Goal: Information Seeking & Learning: Find specific fact

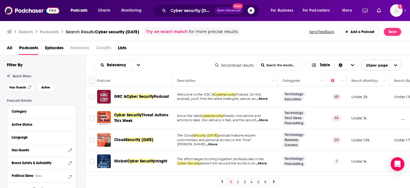
scroll to position [104, 0]
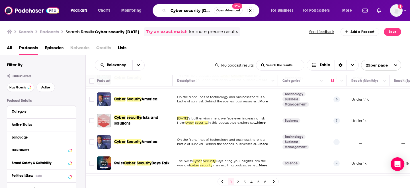
click at [184, 9] on input "Cyber security [DATE]" at bounding box center [191, 10] width 46 height 9
click at [194, 14] on input "Cyber security [DATE]" at bounding box center [191, 10] width 46 height 9
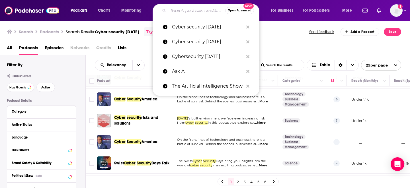
paste input "cybersecurity [DATE]"
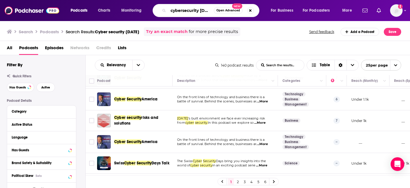
scroll to position [0, 2]
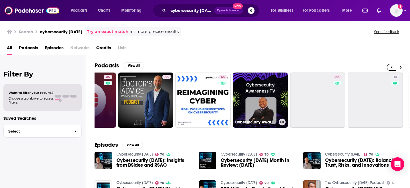
scroll to position [0, 207]
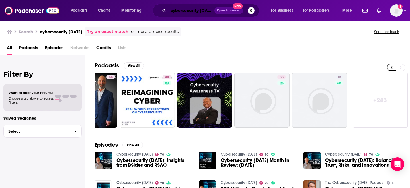
click at [187, 11] on input "cybersecurity [DATE]" at bounding box center [191, 10] width 46 height 9
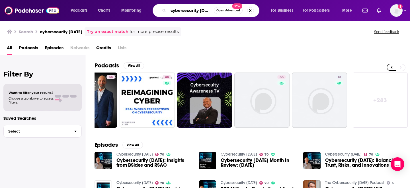
click at [187, 11] on input "cybersecurity [DATE]" at bounding box center [191, 10] width 46 height 9
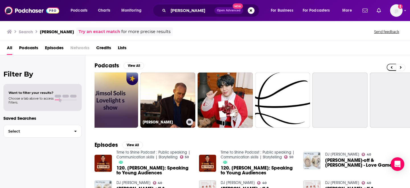
scroll to position [0, 144]
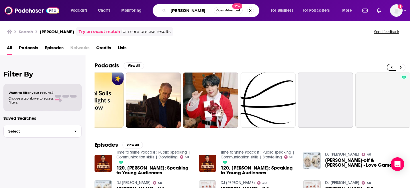
click at [181, 11] on input "[PERSON_NAME]" at bounding box center [191, 10] width 46 height 9
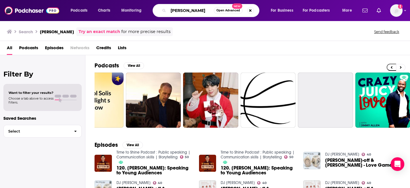
click at [181, 11] on input "[PERSON_NAME]" at bounding box center [191, 10] width 46 height 9
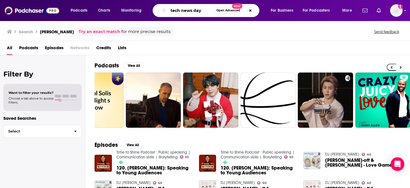
type input "tech news day"
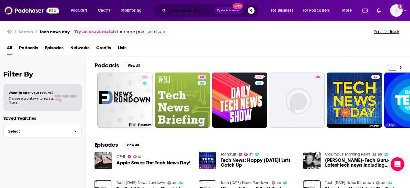
click at [195, 12] on input "tech news day" at bounding box center [191, 10] width 46 height 9
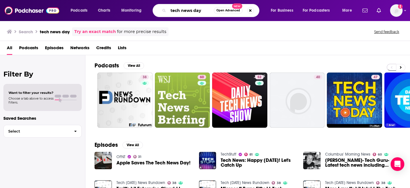
click at [201, 11] on input "tech news day" at bounding box center [191, 10] width 46 height 9
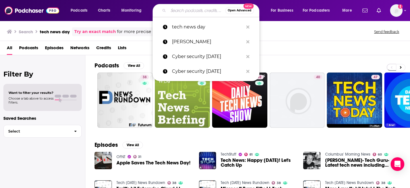
paste input "Cybersecurity [DATE]"
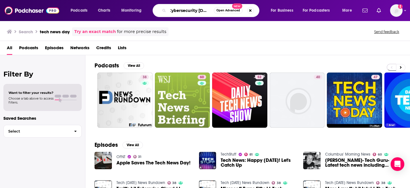
type input "Cybersecurity [DATE]"
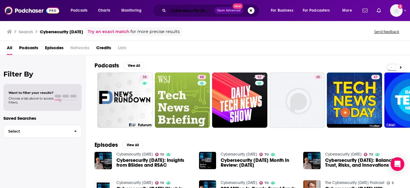
click at [204, 11] on input "Cybersecurity [DATE]" at bounding box center [191, 10] width 46 height 9
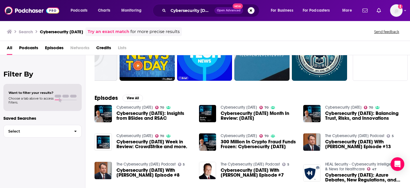
scroll to position [53, 0]
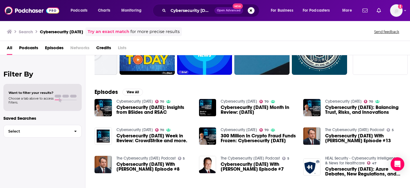
click at [340, 110] on span "Cybersecurity [DATE]: Balancing Trust, Risks, and Innovations" at bounding box center [363, 110] width 76 height 10
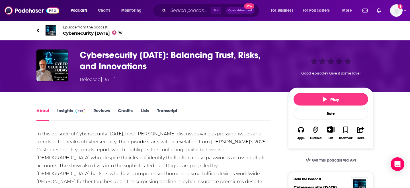
click at [64, 112] on link "Insights" at bounding box center [71, 114] width 28 height 13
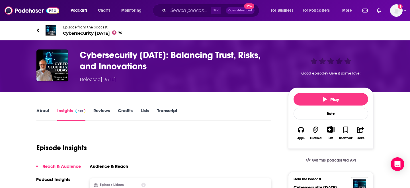
scroll to position [85, 0]
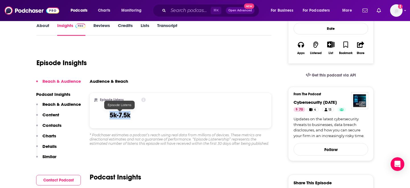
drag, startPoint x: 134, startPoint y: 118, endPoint x: 106, endPoint y: 118, distance: 27.6
click at [106, 118] on div "Episode Listens 5k-7.5k" at bounding box center [119, 111] width 51 height 26
copy h3 "5k-7.5k"
